Goal: Transaction & Acquisition: Purchase product/service

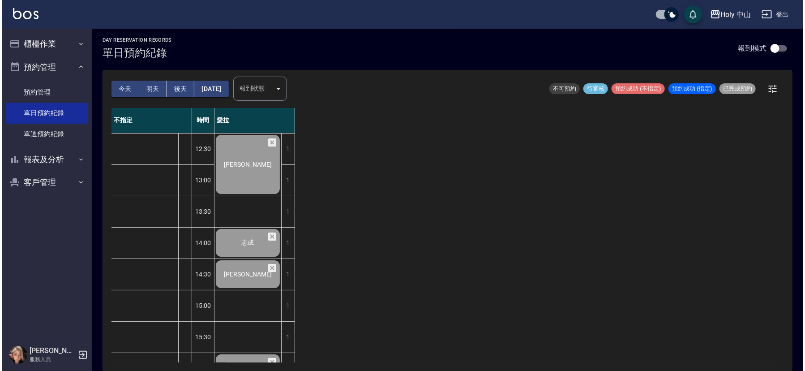
scroll to position [282, 0]
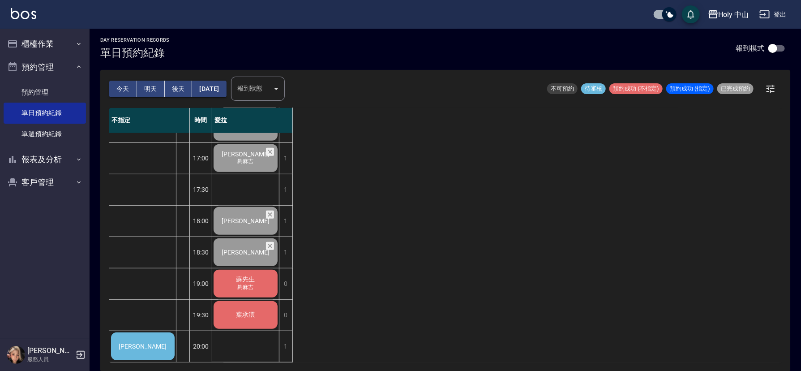
click at [155, 338] on div "張升鴻" at bounding box center [143, 346] width 66 height 30
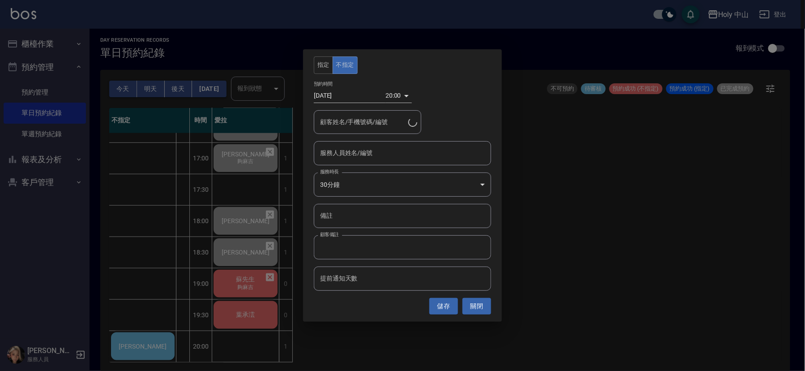
type input "張升鴻/0952534301/"
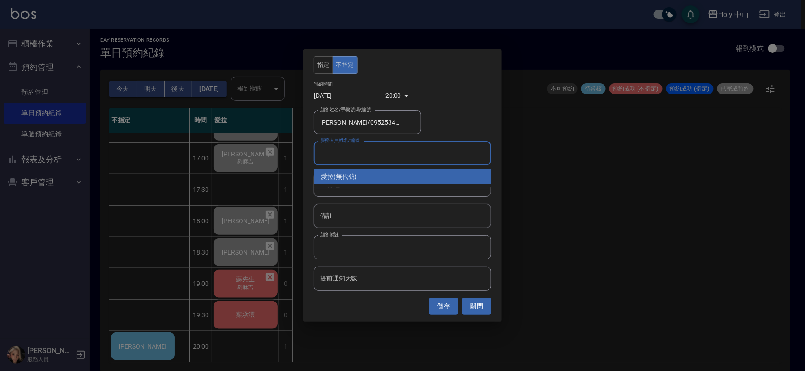
click at [406, 158] on input "服務人員姓名/編號" at bounding box center [402, 153] width 169 height 16
click at [350, 175] on div "愛拉 (無代號)" at bounding box center [402, 176] width 177 height 15
type input "愛拉(無代號)"
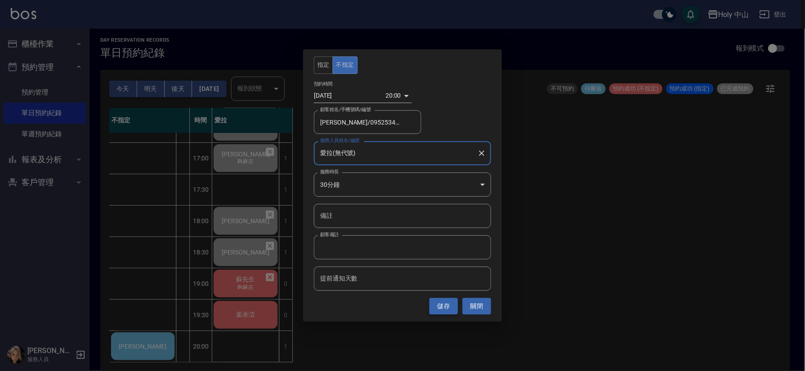
click at [435, 303] on button "儲存" at bounding box center [443, 306] width 29 height 17
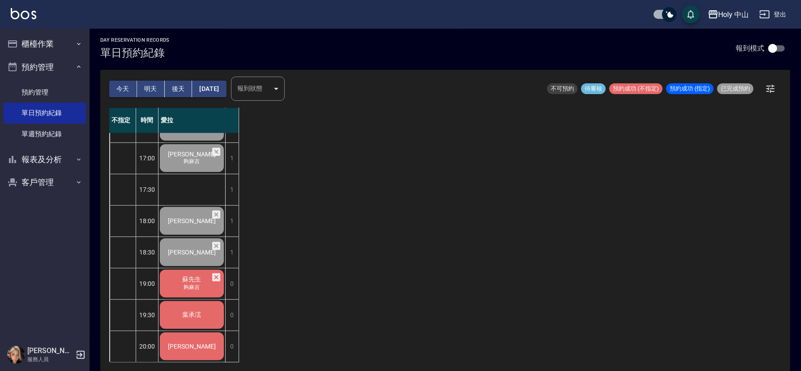
click at [185, 275] on span "蘇先生" at bounding box center [192, 279] width 22 height 8
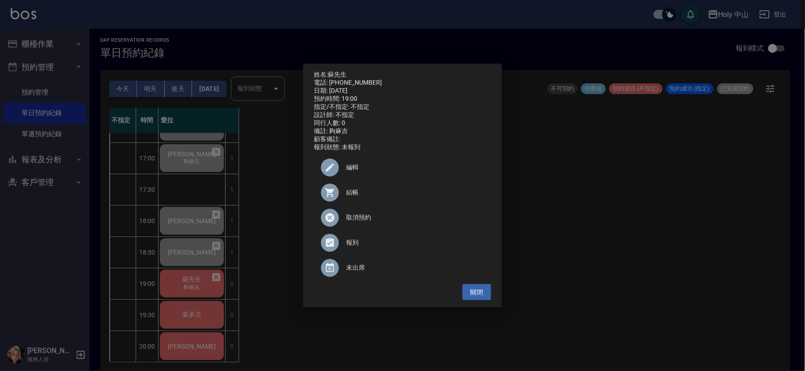
click at [351, 197] on span "結帳" at bounding box center [415, 192] width 138 height 9
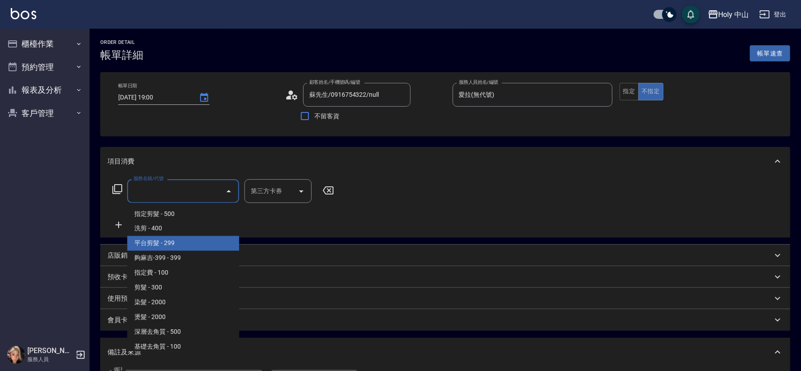
click at [160, 240] on span "平台剪髮 - 299" at bounding box center [183, 243] width 112 height 15
type input "平台剪髮(4)"
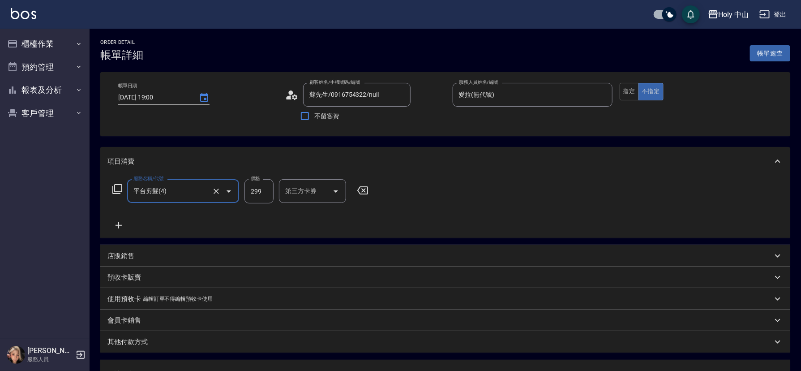
click at [307, 193] on div "第三方卡券 第三方卡券" at bounding box center [312, 191] width 67 height 24
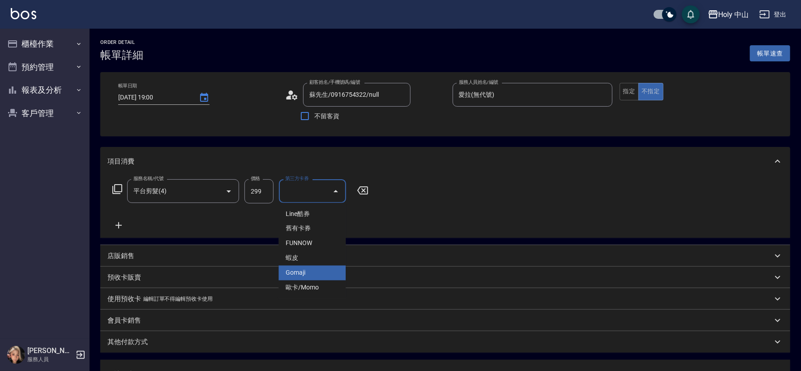
click at [307, 268] on span "Gomaji" at bounding box center [311, 272] width 67 height 15
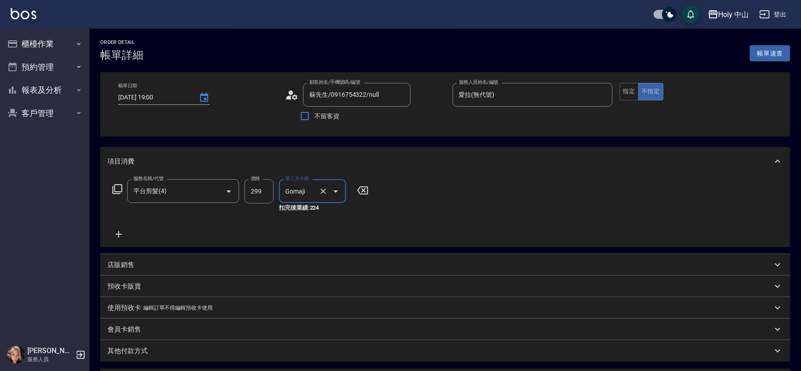
type input "Gomaji"
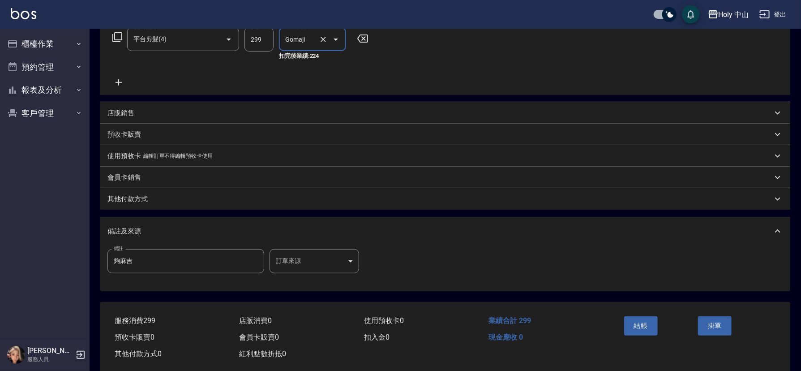
scroll to position [168, 0]
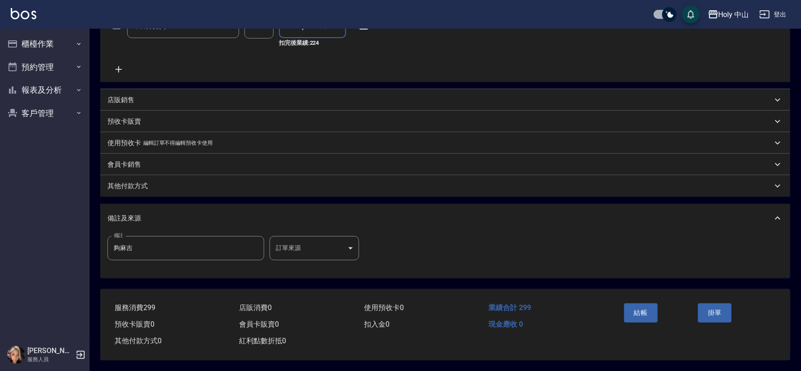
click at [333, 250] on body "Holy 中山 登出 櫃檯作業 打帳單 帳單列表 營業儀表板 現場電腦打卡 預約管理 預約管理 單日預約紀錄 單週預約紀錄 報表及分析 報表目錄 店家日報表 …" at bounding box center [400, 102] width 801 height 535
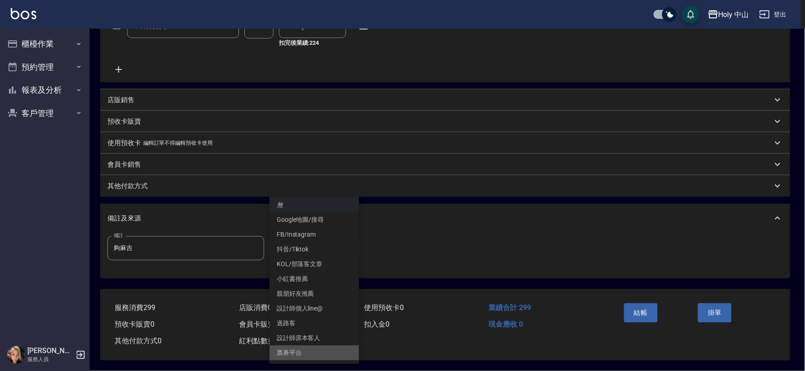
click at [300, 348] on li "票券平台" at bounding box center [314, 352] width 90 height 15
type input "票券平台"
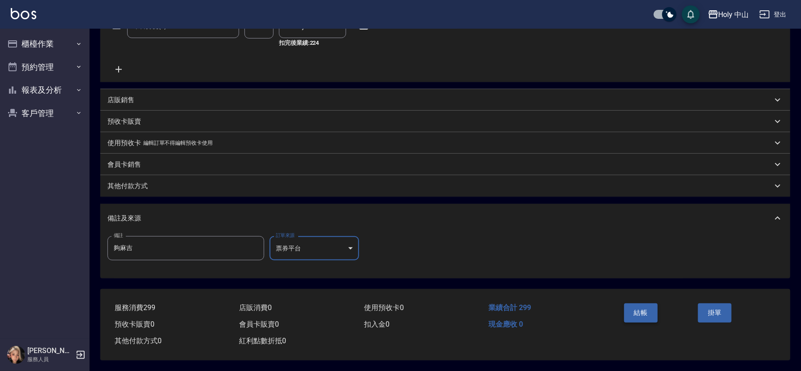
click at [639, 308] on button "結帳" at bounding box center [641, 312] width 34 height 19
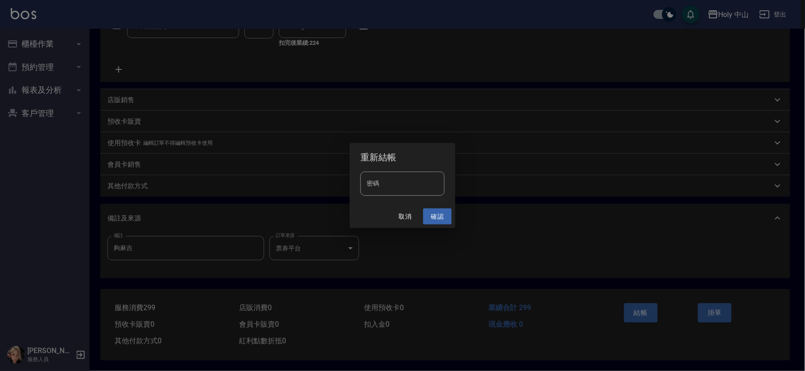
click at [438, 219] on button "確認" at bounding box center [437, 216] width 29 height 17
